Goal: Task Accomplishment & Management: Use online tool/utility

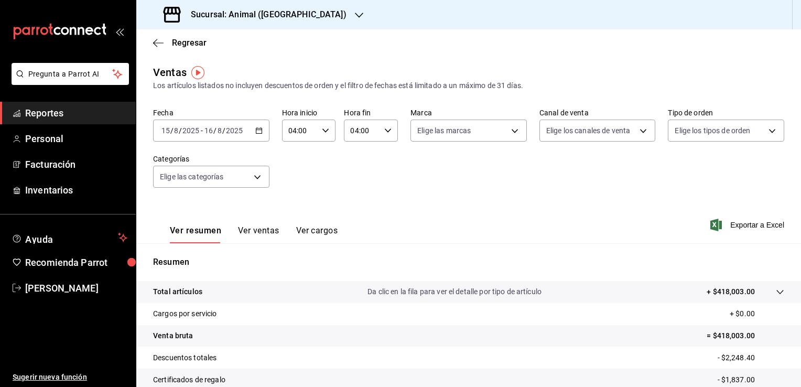
click at [255, 131] on icon "button" at bounding box center [258, 130] width 7 height 7
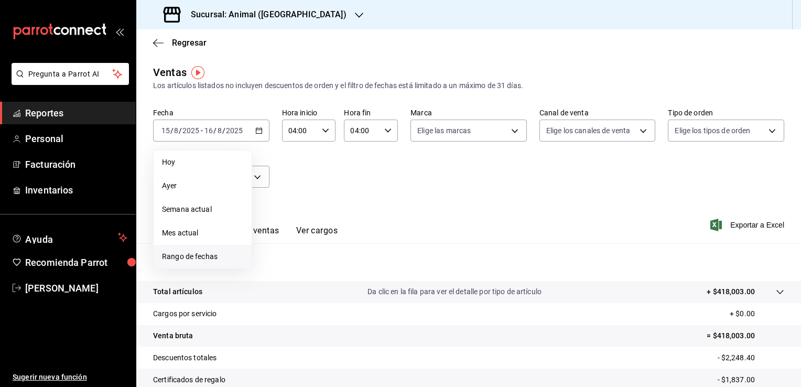
click at [210, 258] on span "Rango de fechas" at bounding box center [202, 256] width 81 height 11
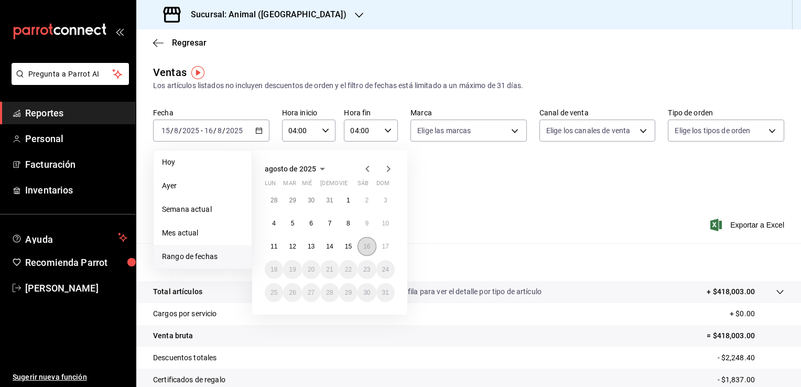
click at [371, 248] on button "16" at bounding box center [366, 246] width 18 height 19
click at [385, 246] on abbr "17" at bounding box center [385, 246] width 7 height 7
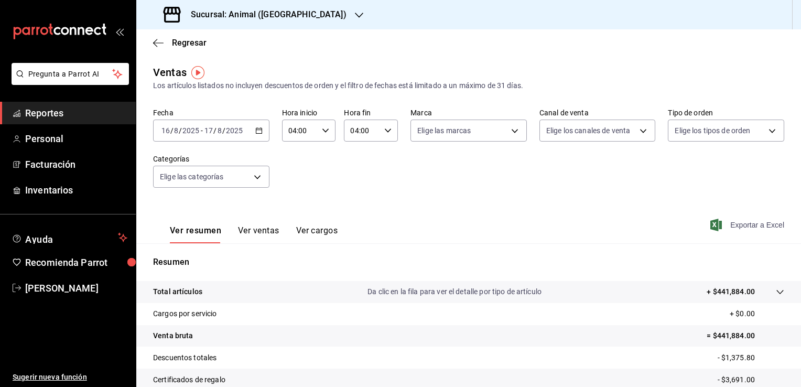
click at [712, 224] on icon "button" at bounding box center [716, 224] width 12 height 13
click at [185, 44] on span "Regresar" at bounding box center [189, 43] width 35 height 10
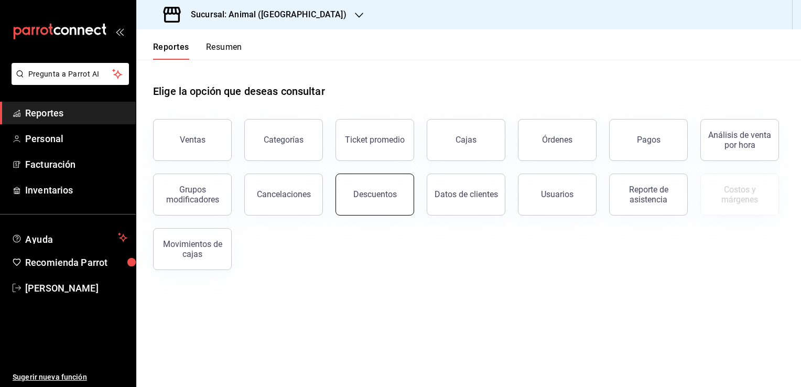
click at [375, 201] on button "Descuentos" at bounding box center [374, 194] width 79 height 42
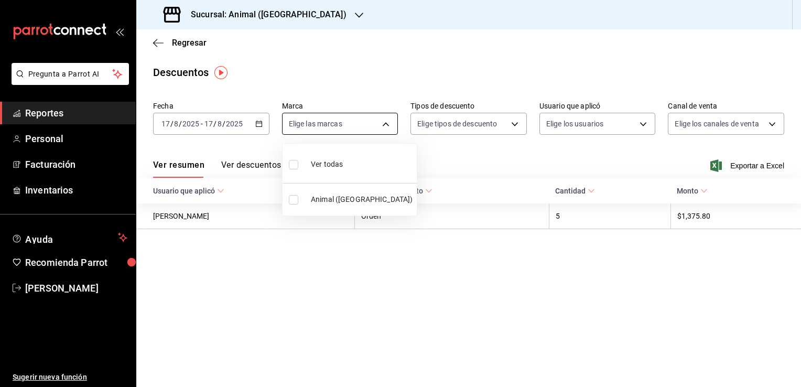
click at [381, 121] on body "Pregunta a Parrot AI Reportes Personal Facturación Inventarios Ayuda Recomienda…" at bounding box center [400, 193] width 801 height 387
click at [332, 191] on li "Animal ([GEOGRAPHIC_DATA])" at bounding box center [349, 200] width 134 height 24
type input "98bba0fd-3ba1-42e0-bfa8-4188b5c89202"
checkbox input "true"
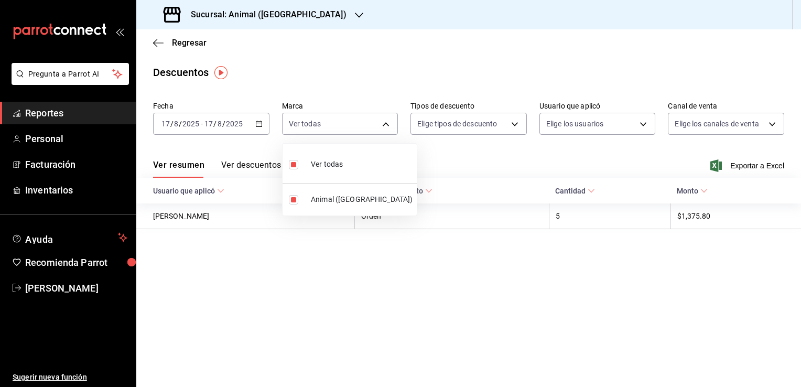
click at [257, 121] on div at bounding box center [400, 193] width 801 height 387
click at [257, 121] on icon "button" at bounding box center [258, 123] width 7 height 7
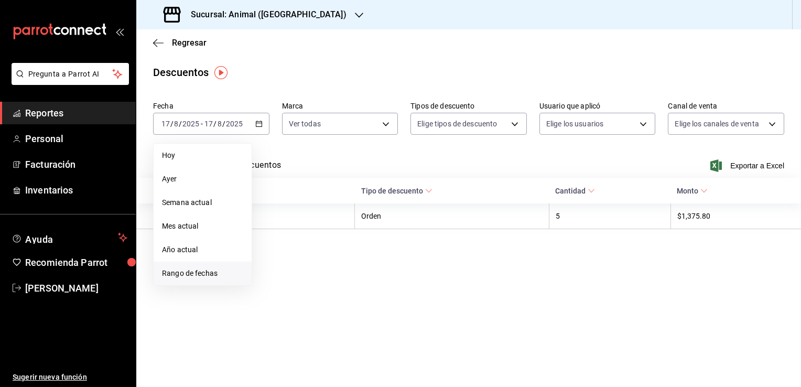
click at [210, 275] on span "Rango de fechas" at bounding box center [202, 273] width 81 height 11
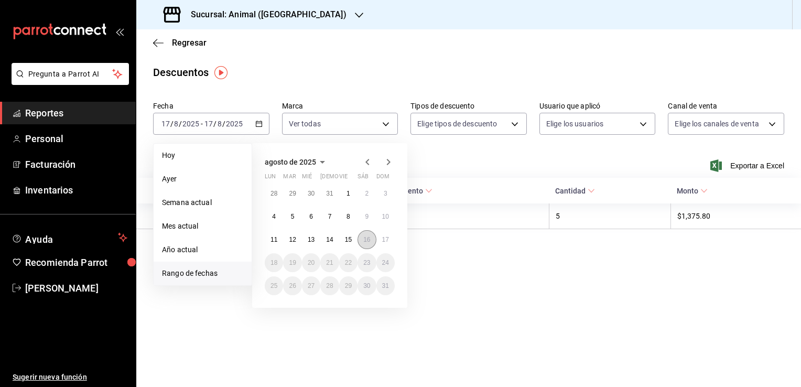
click at [360, 232] on button "16" at bounding box center [366, 239] width 18 height 19
click at [385, 236] on abbr "17" at bounding box center [385, 239] width 7 height 7
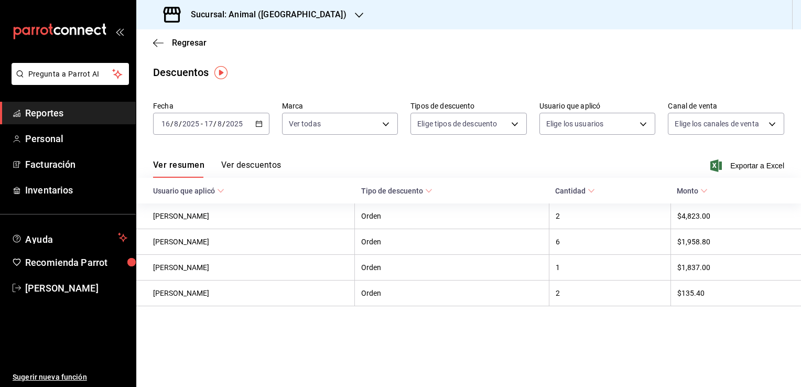
click at [575, 147] on div "Ver resumen Ver descuentos Exportar a Excel" at bounding box center [468, 162] width 664 height 30
click at [738, 165] on span "Exportar a Excel" at bounding box center [748, 165] width 72 height 13
